Goal: Navigation & Orientation: Find specific page/section

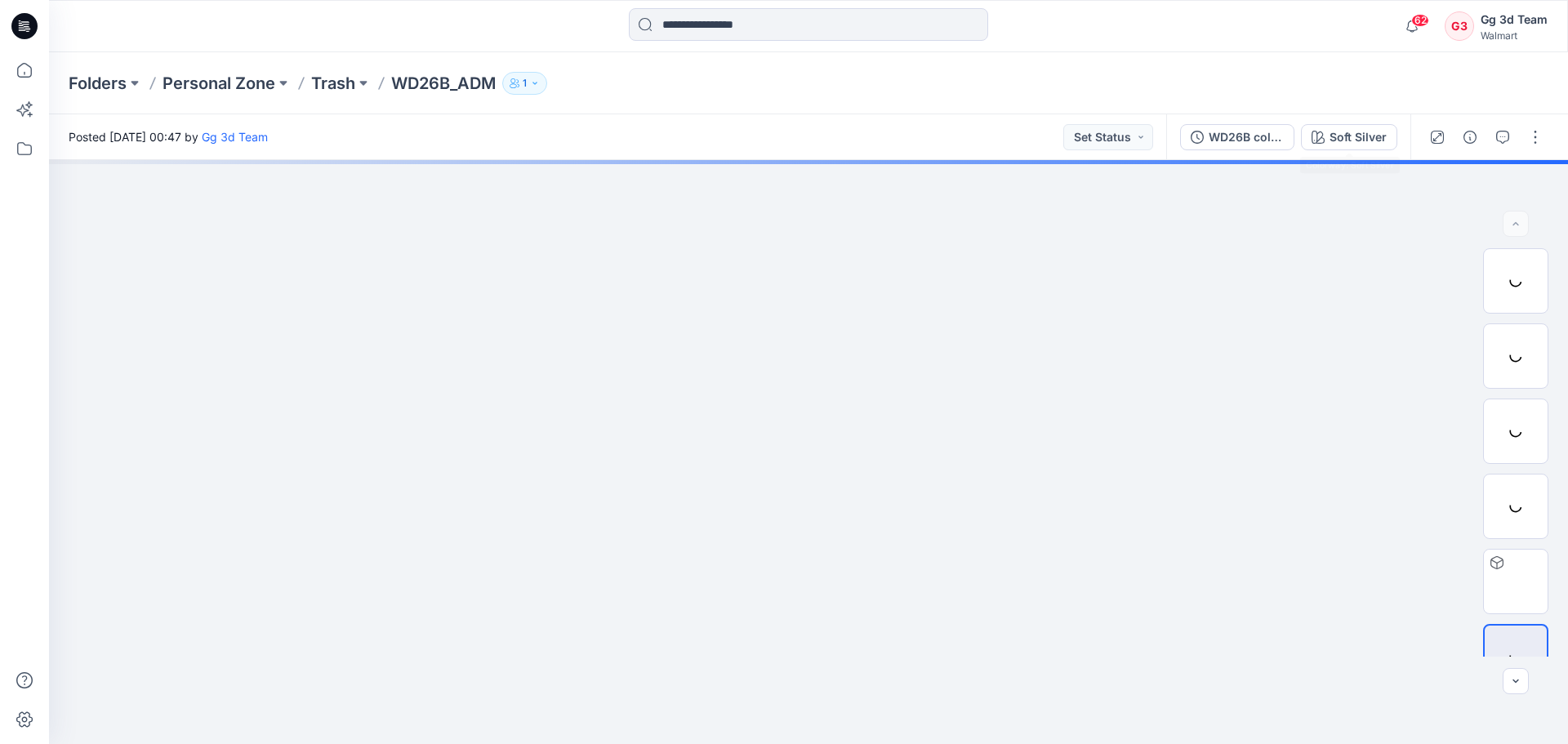
click at [1094, 56] on div "Folders Personal Zone Trash WD26B_ADM 1" at bounding box center [808, 83] width 1518 height 62
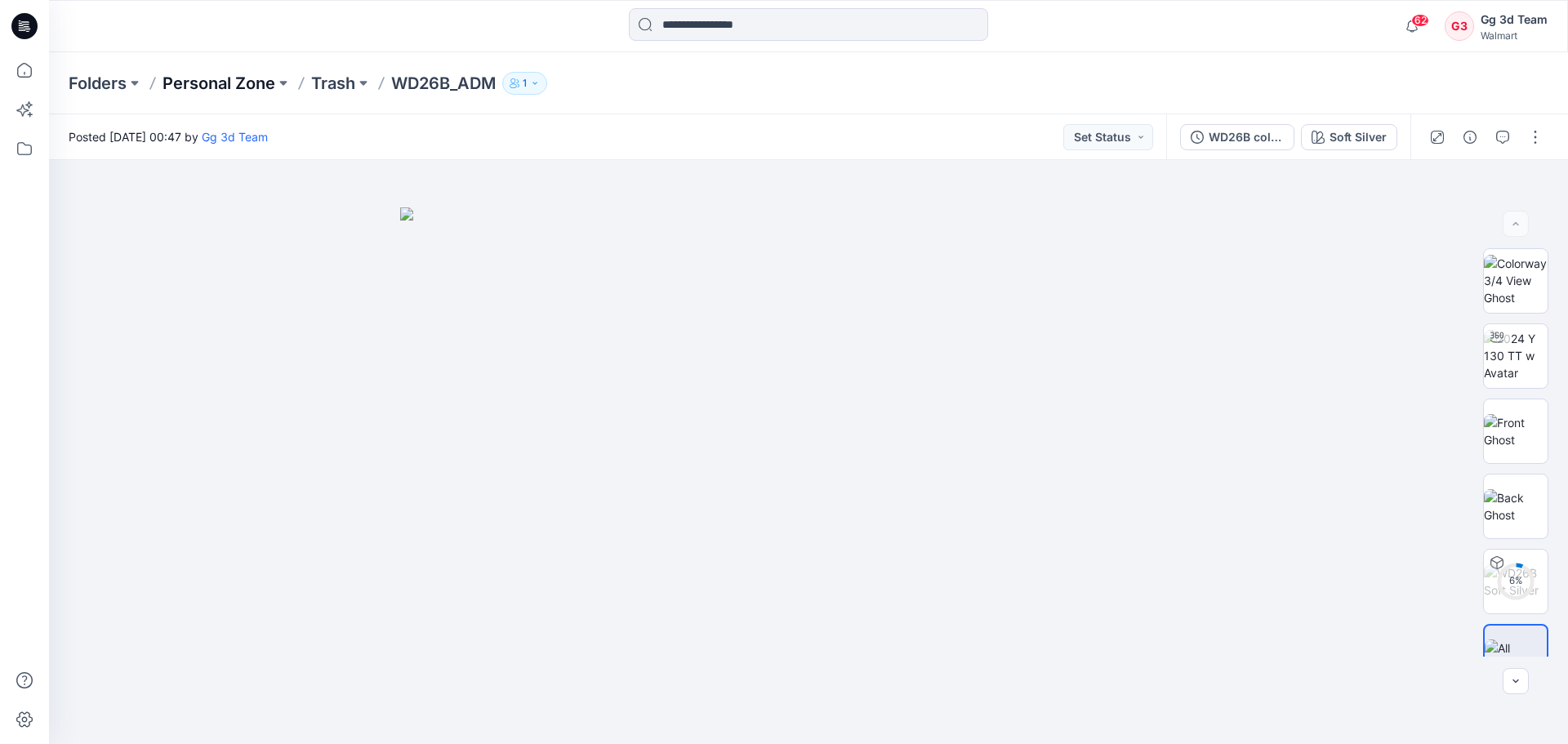
click at [230, 80] on p "Personal Zone" at bounding box center [218, 83] width 113 height 23
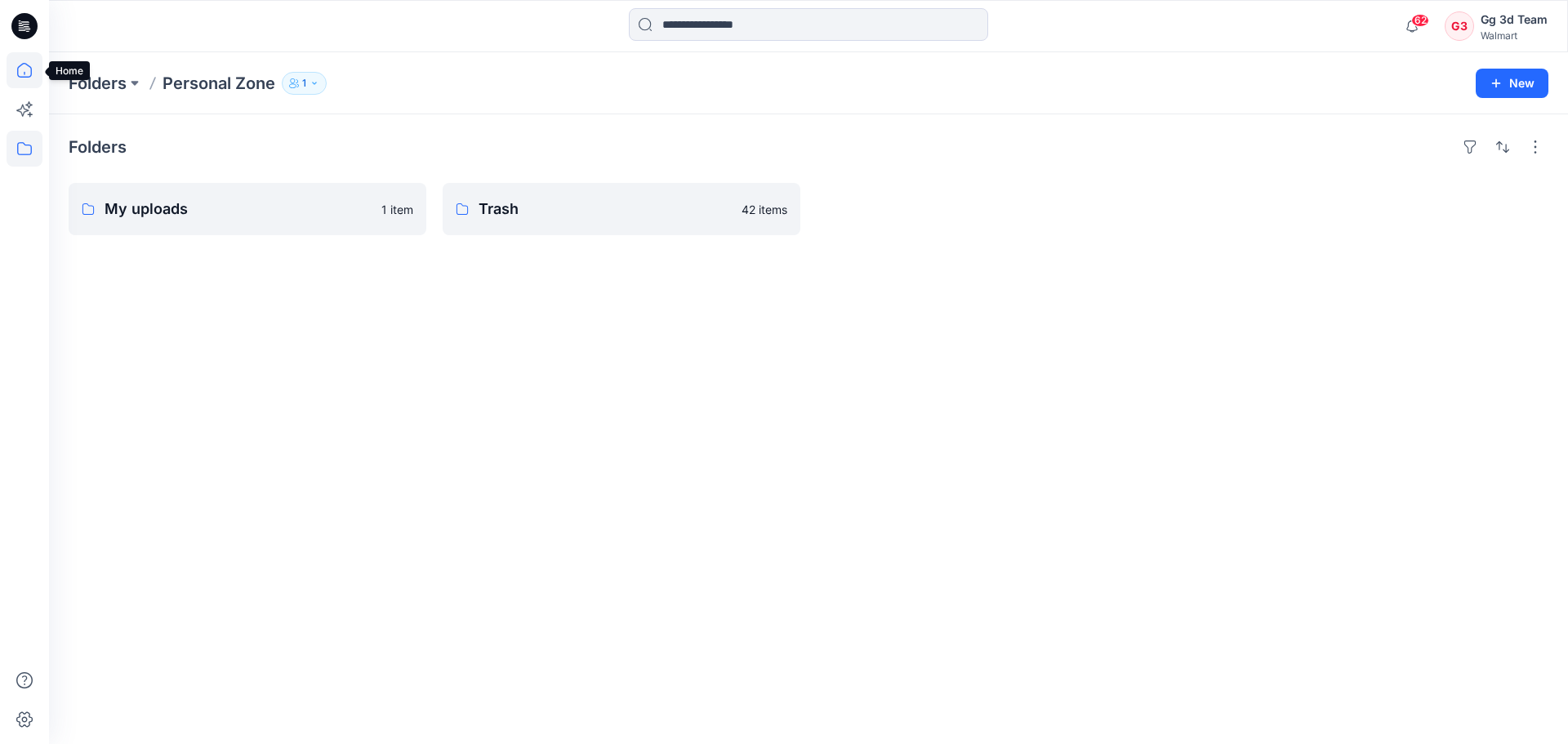
click at [40, 82] on icon at bounding box center [24, 70] width 36 height 36
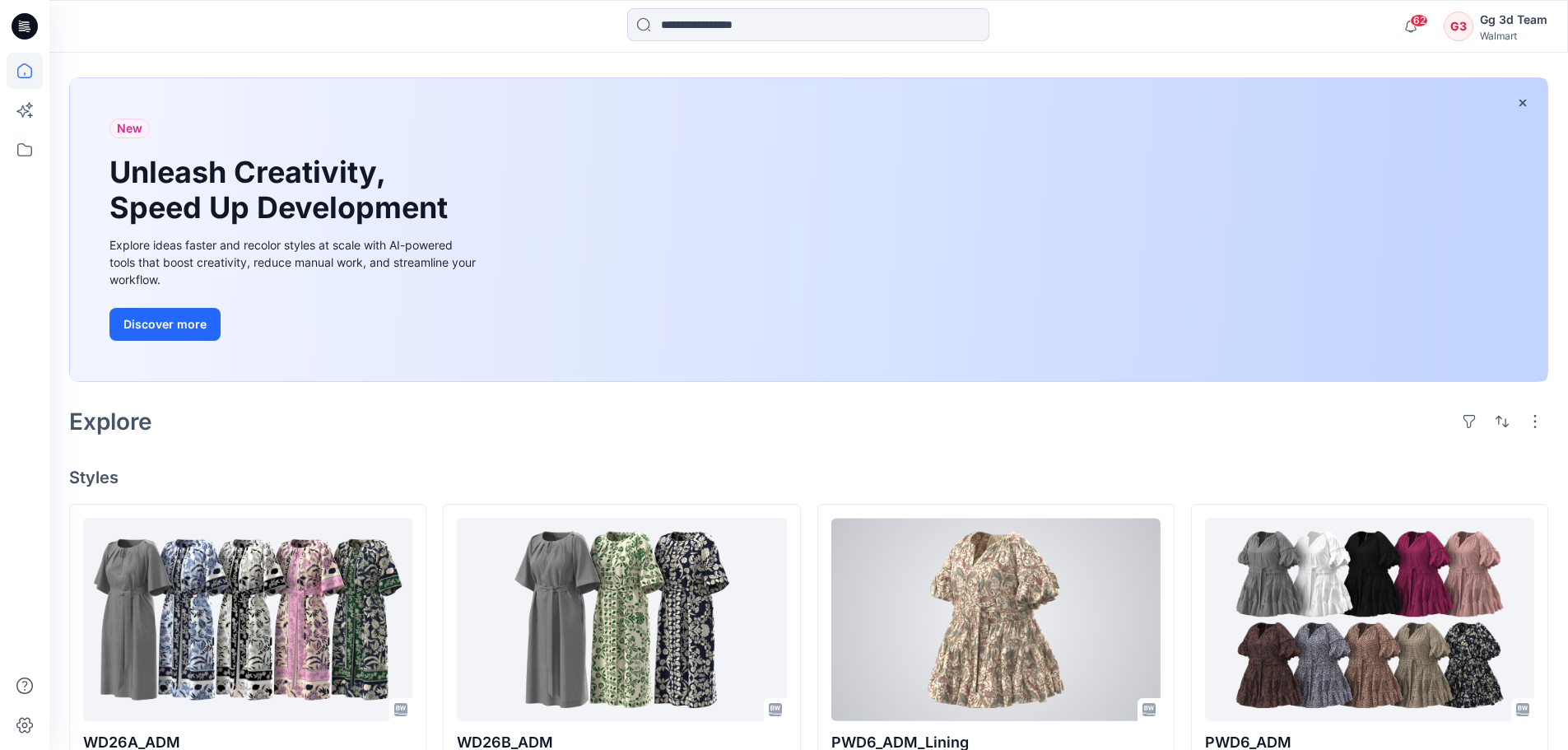
scroll to position [164, 0]
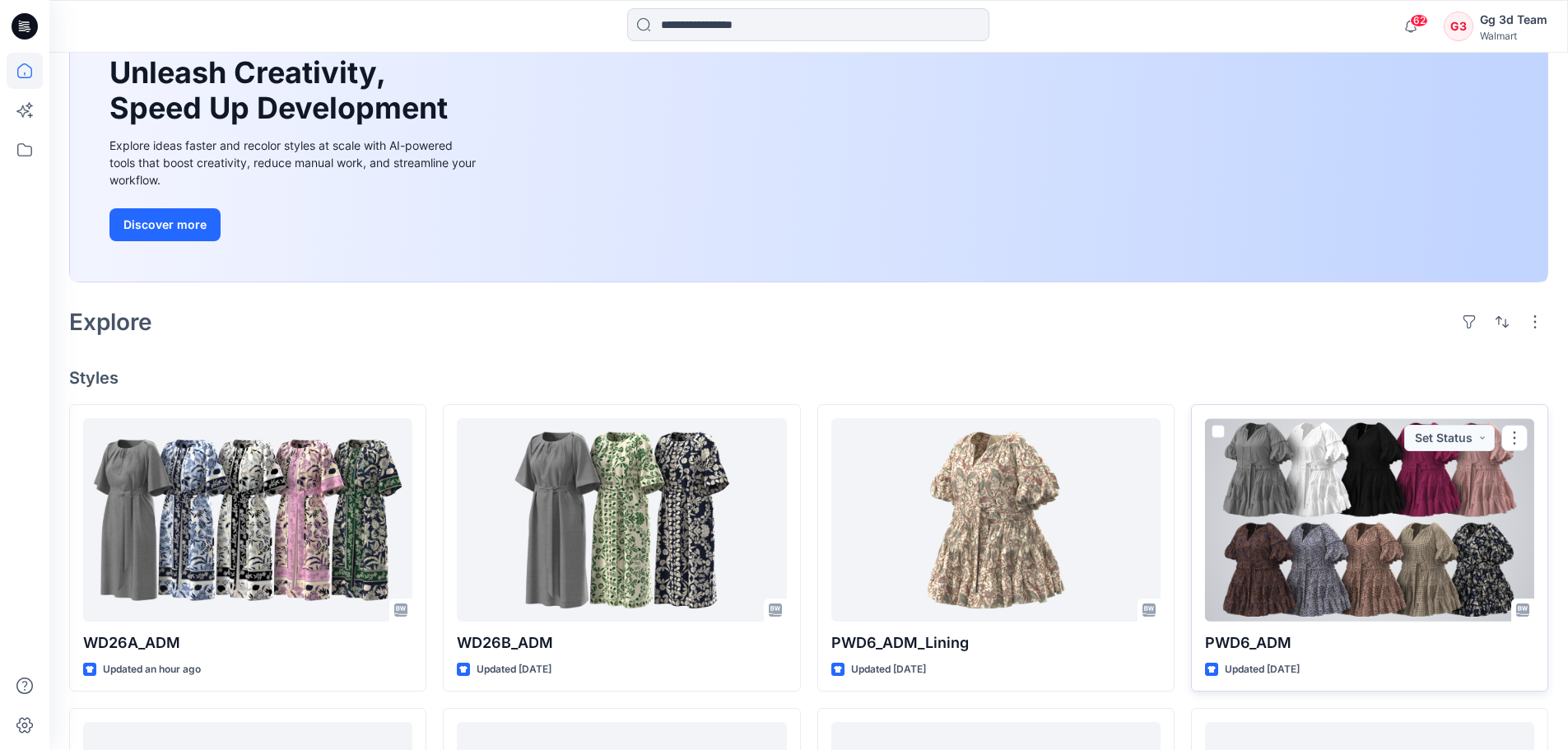
click at [1400, 533] on div at bounding box center [1370, 520] width 330 height 203
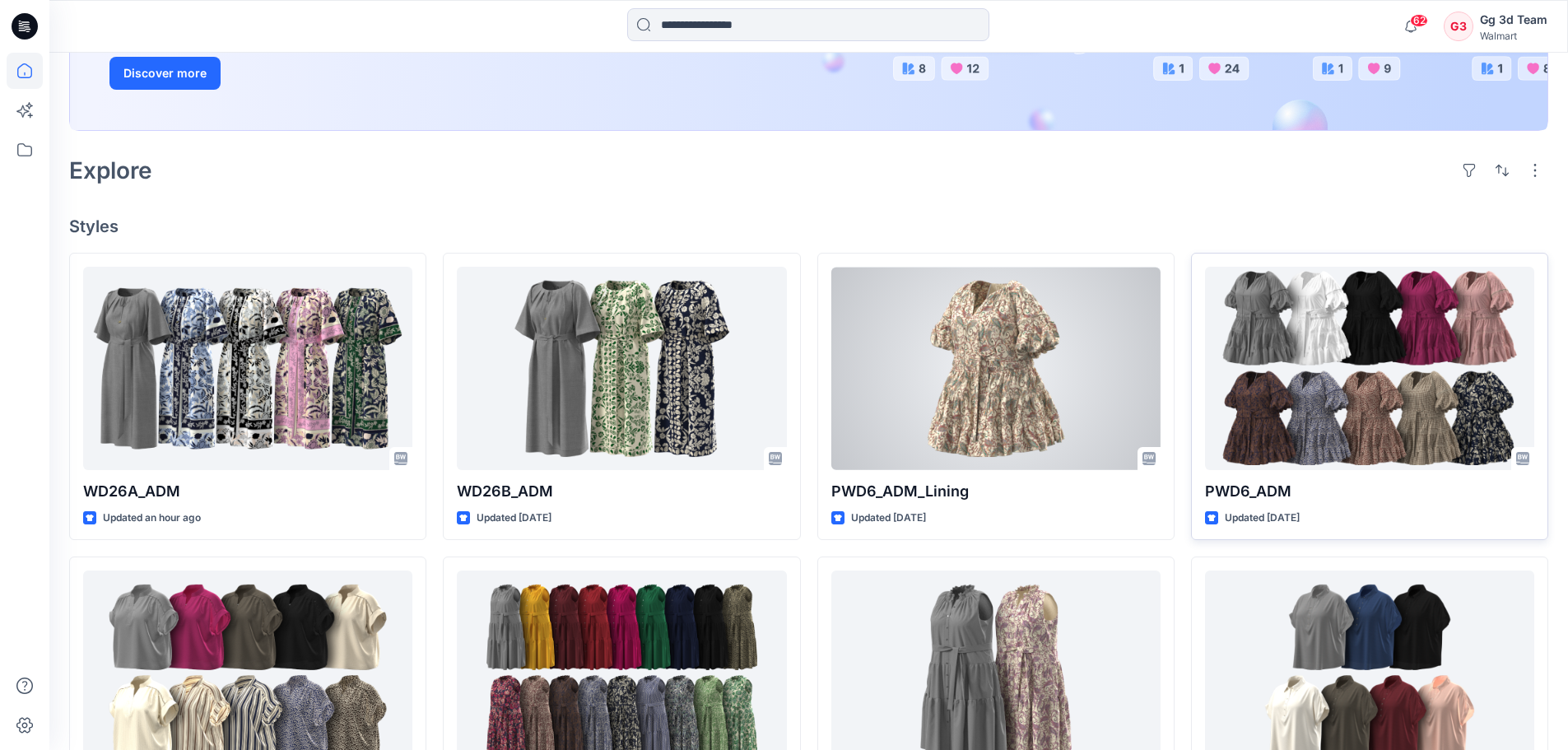
scroll to position [330, 0]
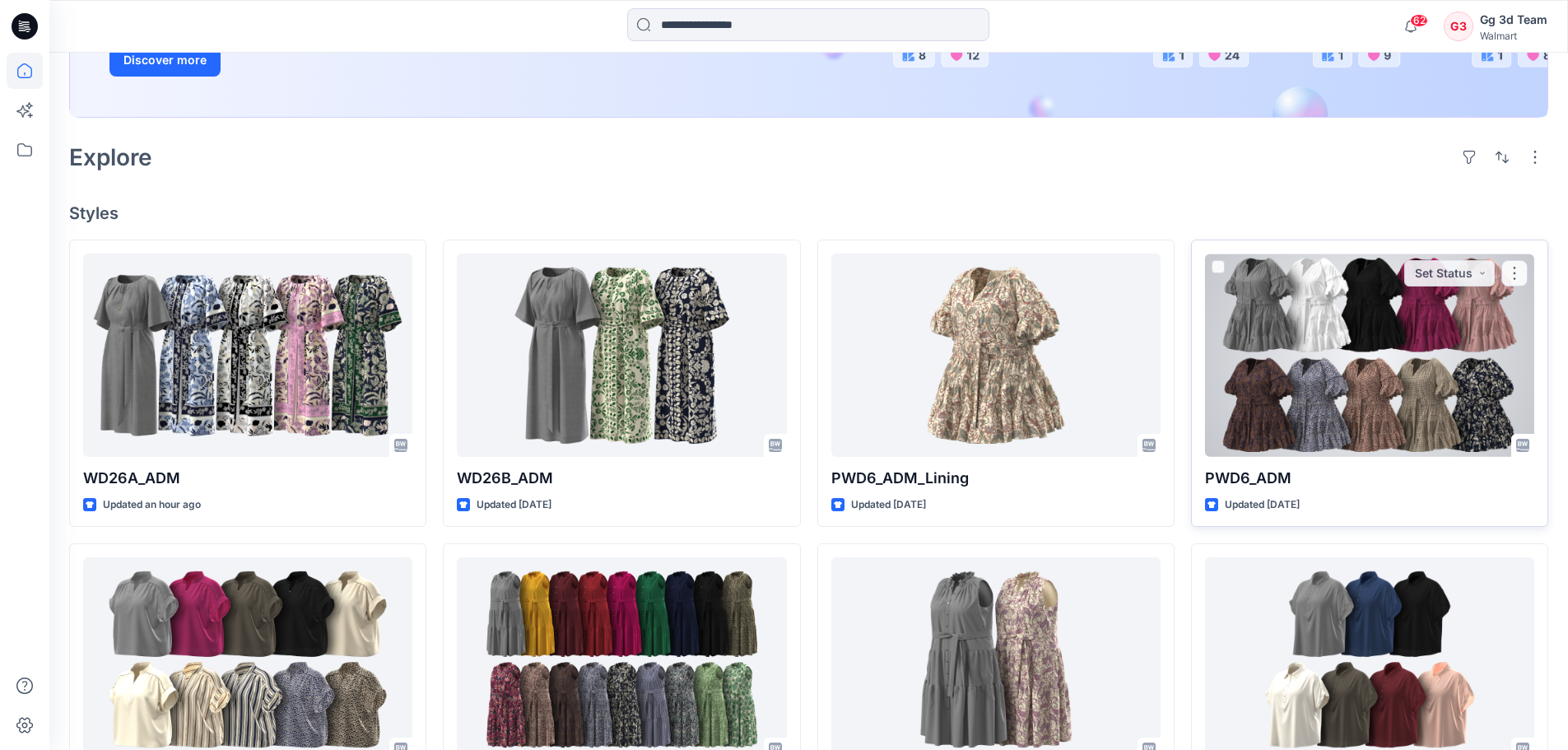
click at [1333, 352] on div at bounding box center [1370, 355] width 330 height 203
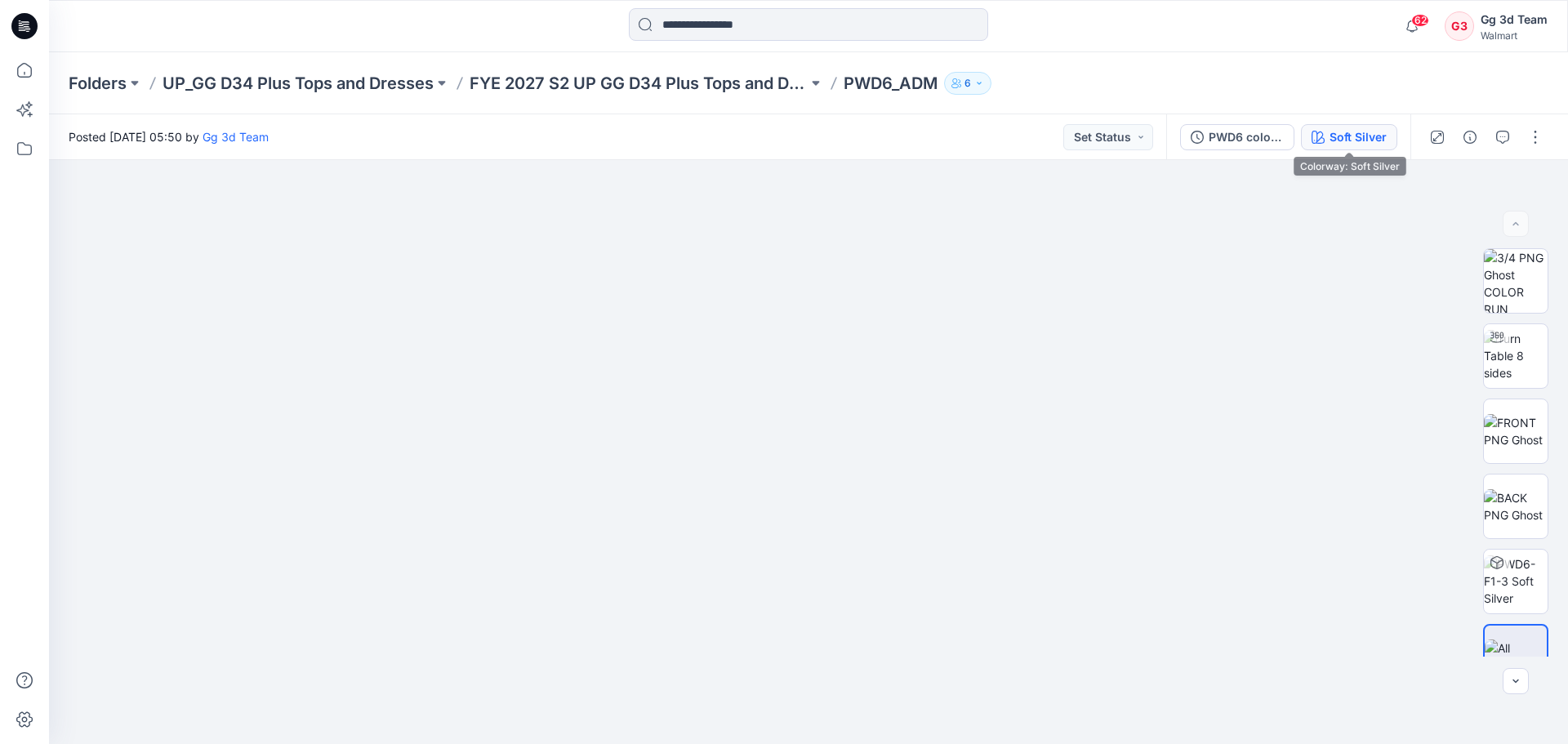
click at [1327, 137] on button "Soft Silver" at bounding box center [1349, 137] width 97 height 26
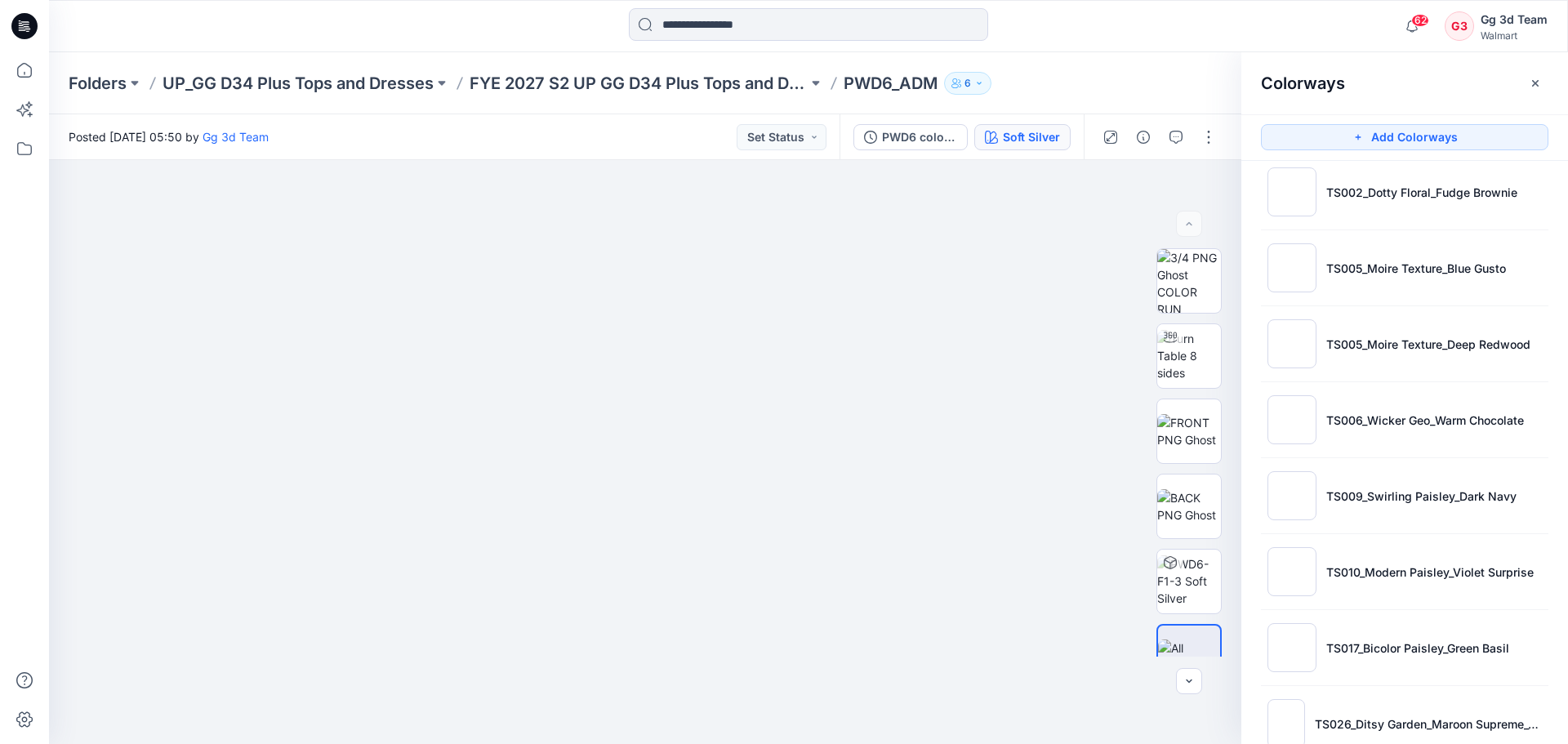
scroll to position [436, 0]
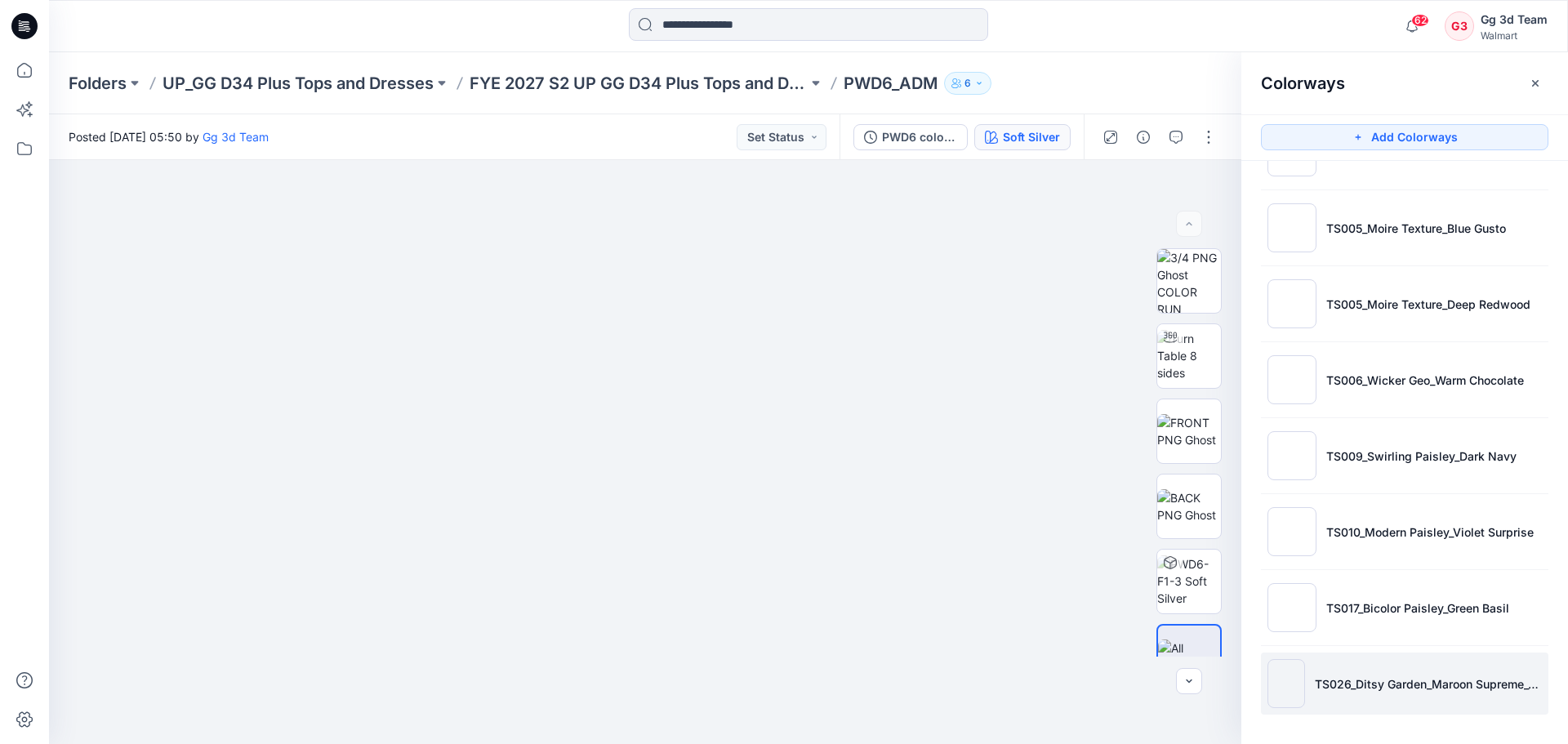
click at [1468, 696] on li "TS026_Ditsy Garden_Maroon Supreme_Violet Surprise" at bounding box center [1404, 683] width 287 height 62
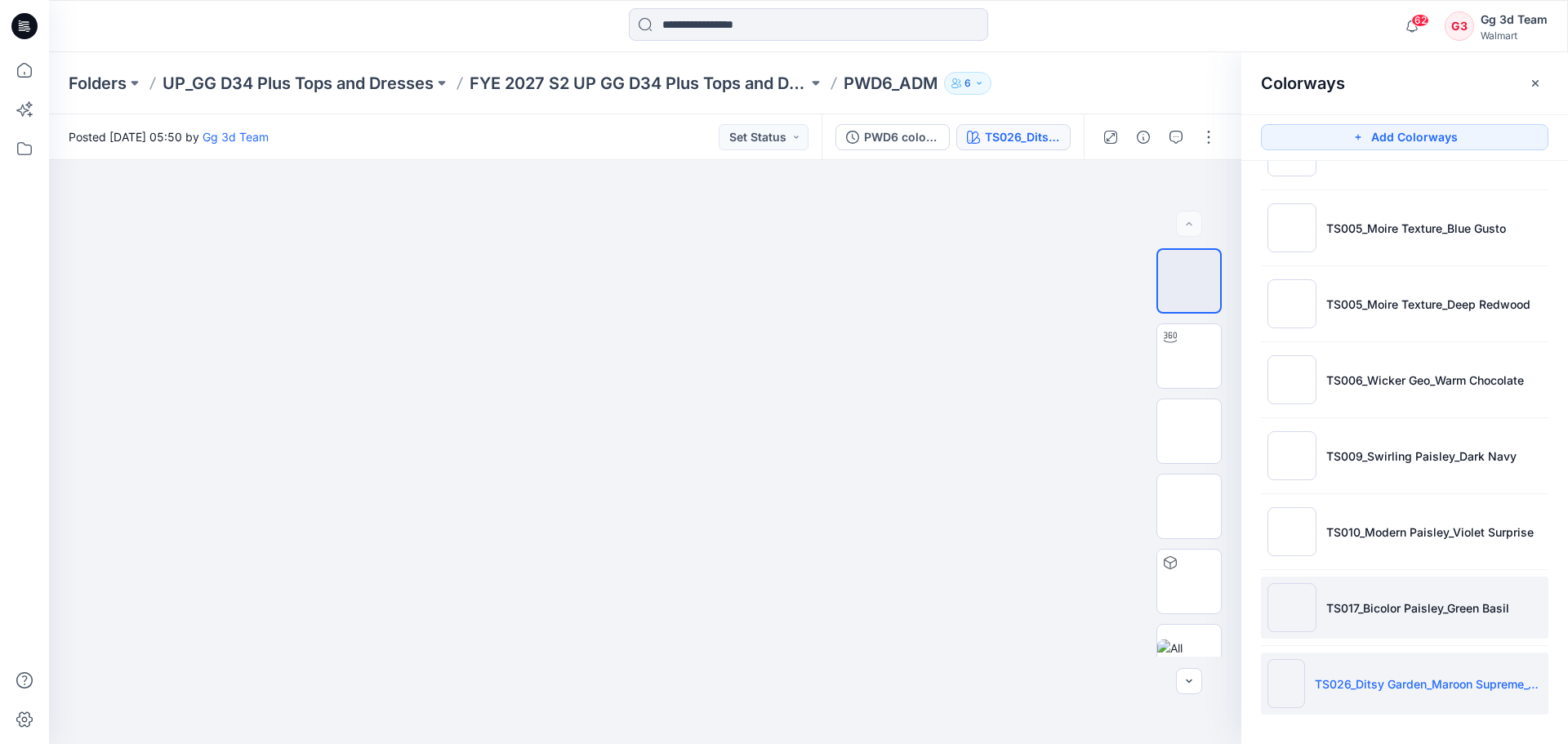
click at [1466, 597] on li "TS017_Bicolor Paisley_Green Basil" at bounding box center [1404, 608] width 287 height 62
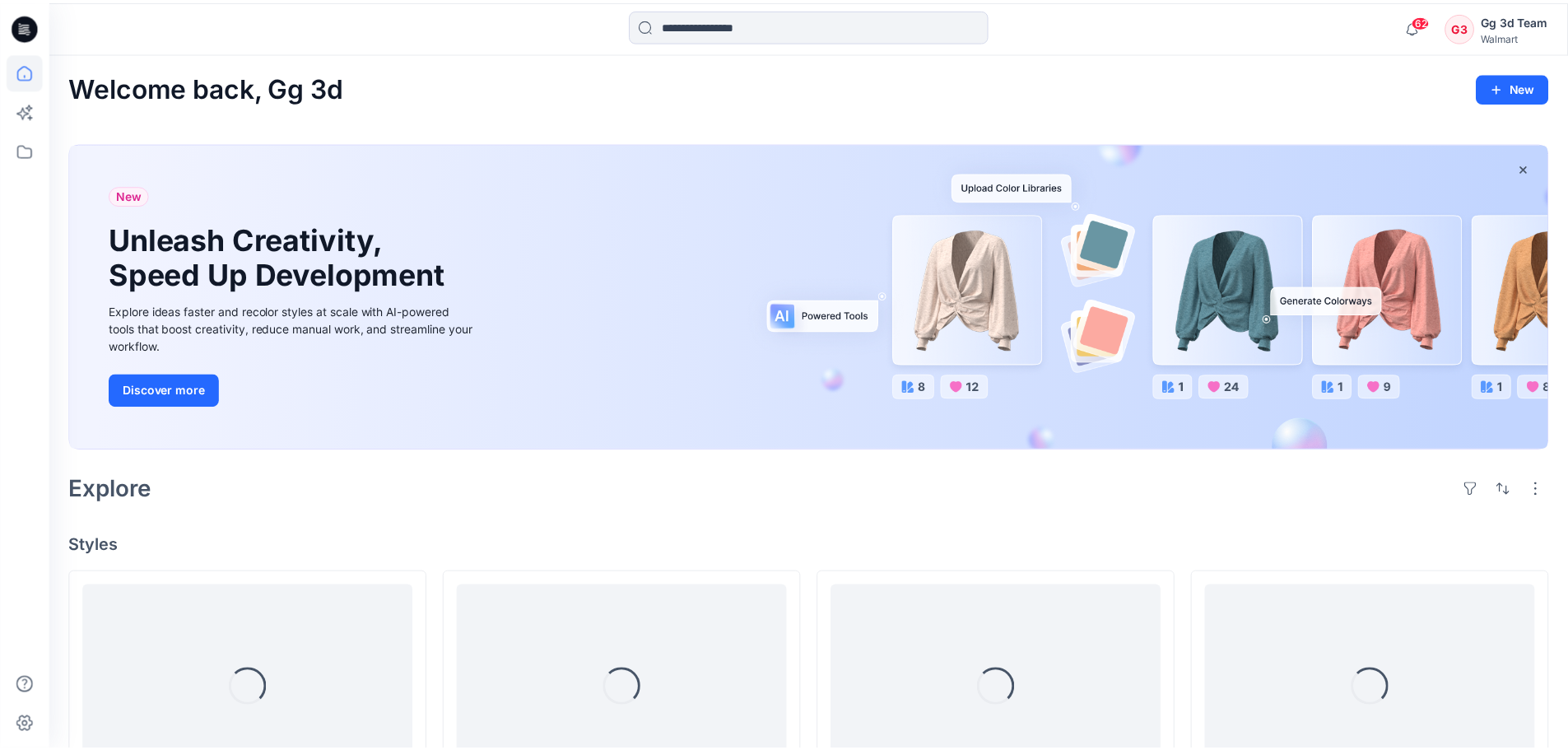
scroll to position [330, 0]
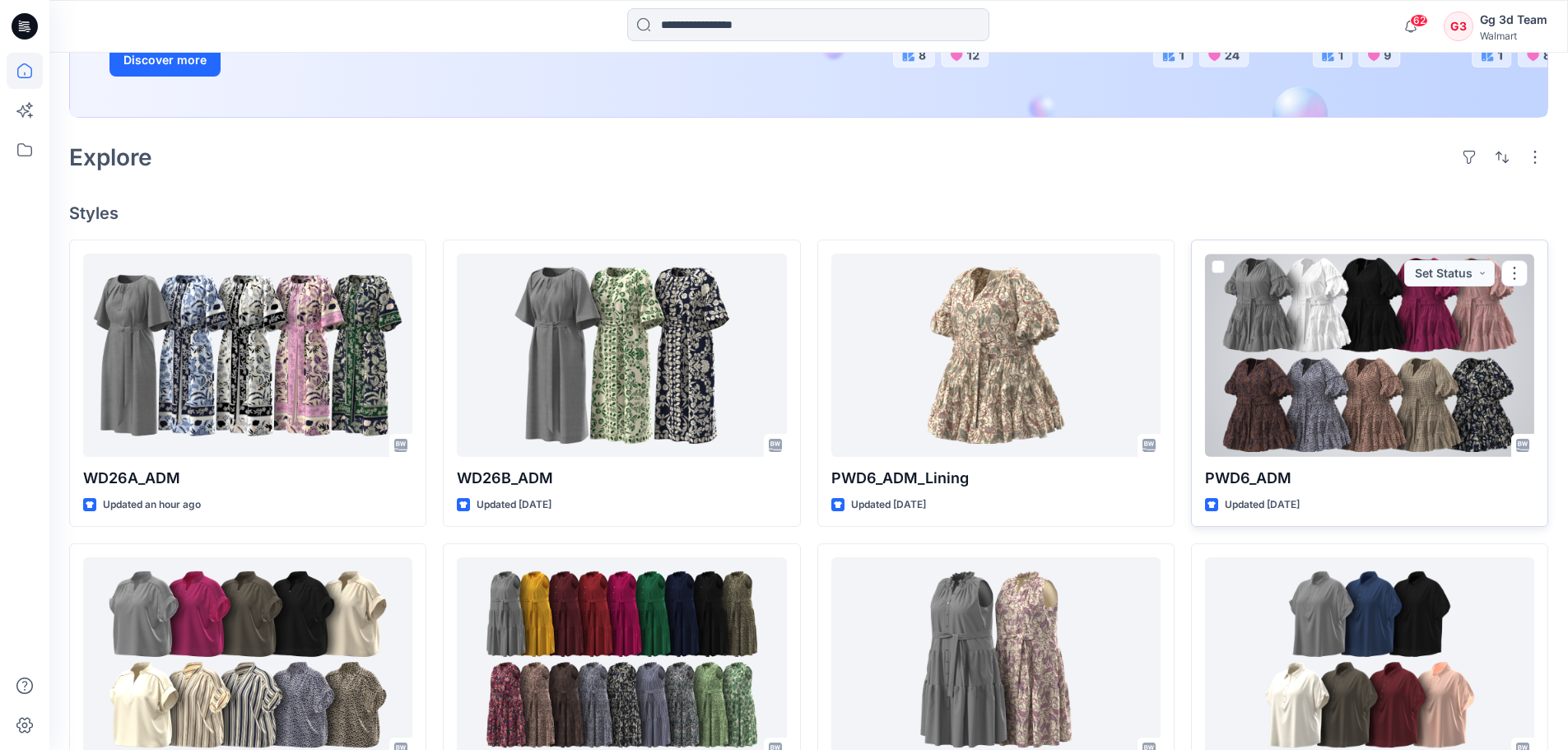
click at [1235, 422] on div at bounding box center [1370, 355] width 330 height 203
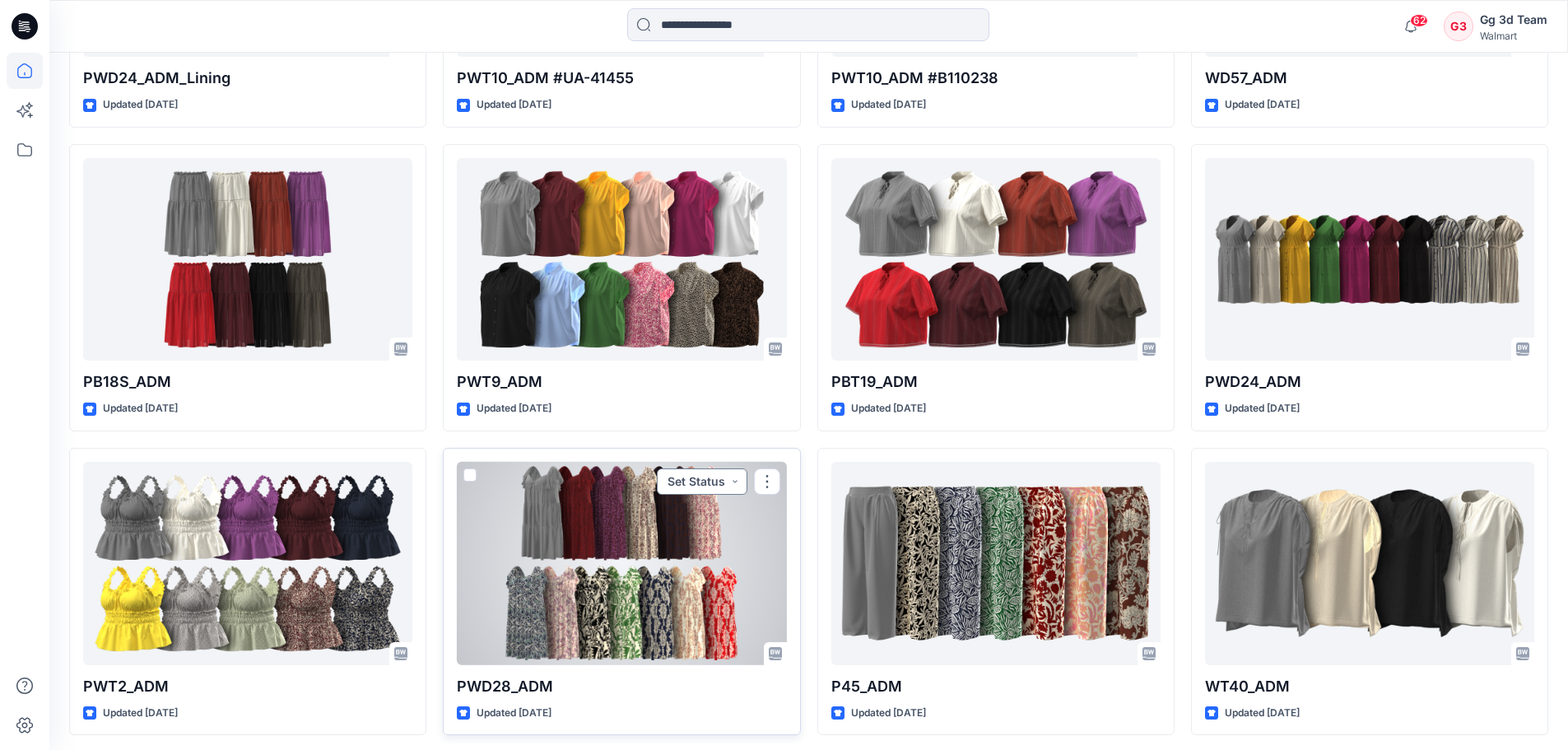
scroll to position [1206, 0]
